Goal: Navigation & Orientation: Find specific page/section

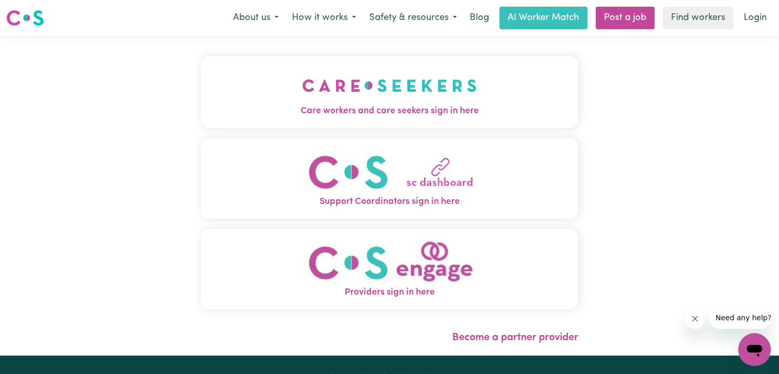
click at [377, 181] on img "Support Coordinators sign in here" at bounding box center [389, 172] width 175 height 47
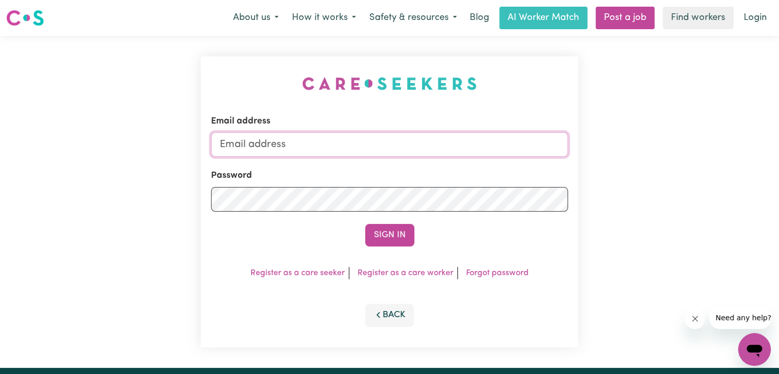
type input "schedulers@knc.org.au"
click at [395, 231] on button "Sign In" at bounding box center [389, 235] width 49 height 23
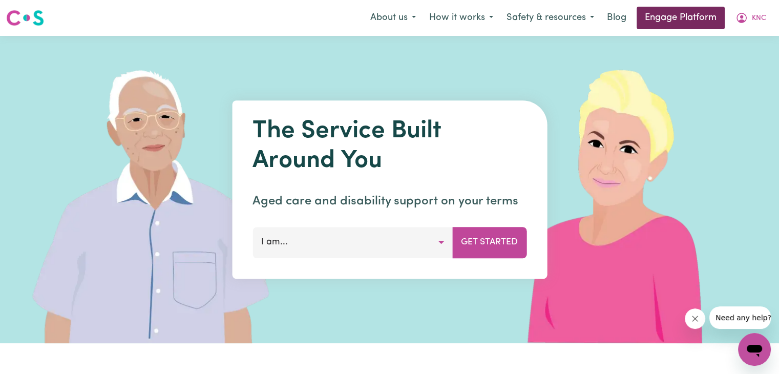
click at [668, 16] on link "Engage Platform" at bounding box center [681, 18] width 88 height 23
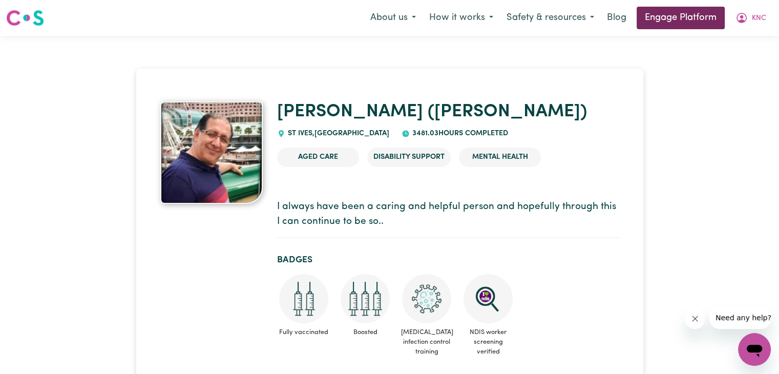
click at [691, 16] on link "Engage Platform" at bounding box center [681, 18] width 88 height 23
